Goal: Use online tool/utility: Utilize a website feature to perform a specific function

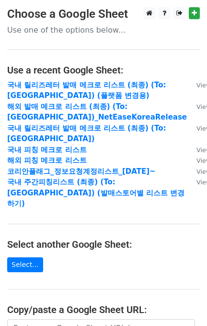
scroll to position [163, 0]
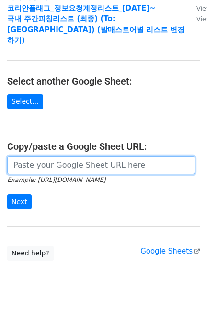
click at [101, 156] on input "url" at bounding box center [101, 165] width 188 height 18
paste input "[URL][DOMAIN_NAME]"
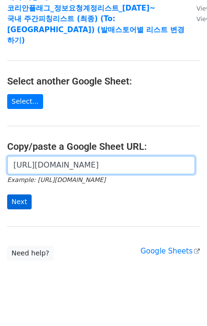
scroll to position [0, 314]
type input "[URL][DOMAIN_NAME]"
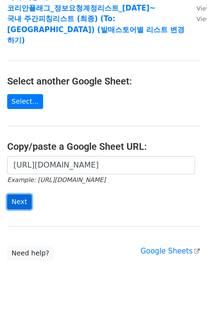
click at [25, 194] on input "Next" at bounding box center [19, 201] width 24 height 15
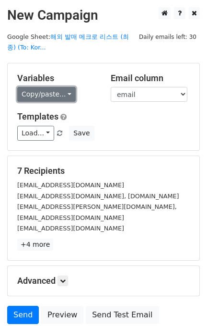
click at [42, 94] on link "Copy/paste..." at bounding box center [46, 94] width 59 height 15
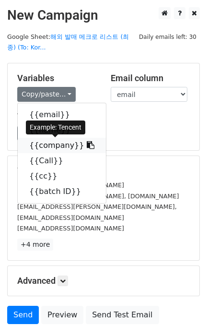
click at [49, 144] on link "{{company}}" at bounding box center [62, 145] width 88 height 15
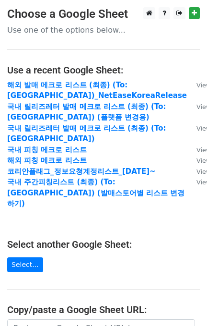
scroll to position [128, 0]
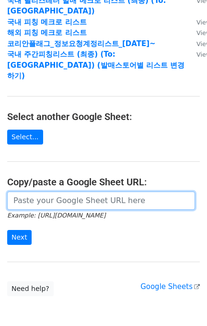
drag, startPoint x: 75, startPoint y: 196, endPoint x: 38, endPoint y: 211, distance: 40.3
click at [75, 196] on input "url" at bounding box center [101, 200] width 188 height 18
paste input "https://docs.google.com/spreadsheets/d/1KHcYv3-vWRWtZN51Yi1JdLg8VtCH7JkDX6q9Zm9…"
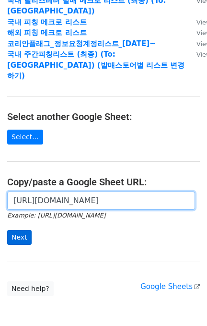
scroll to position [0, 228]
type input "https://docs.google.com/spreadsheets/d/1KHcYv3-vWRWtZN51Yi1JdLg8VtCH7JkDX6q9Zm9…"
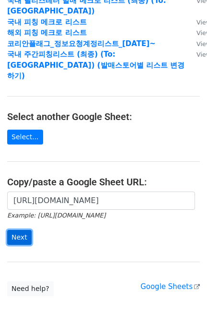
click at [21, 230] on input "Next" at bounding box center [19, 237] width 24 height 15
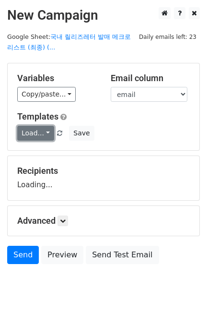
click at [23, 133] on link "Load..." at bounding box center [35, 133] width 37 height 15
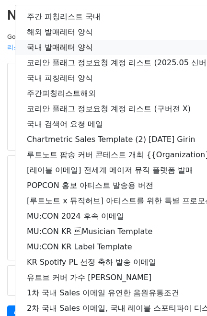
click at [78, 40] on link "국내 발매레터 양식" at bounding box center [169, 47] width 308 height 15
